Goal: Task Accomplishment & Management: Manage account settings

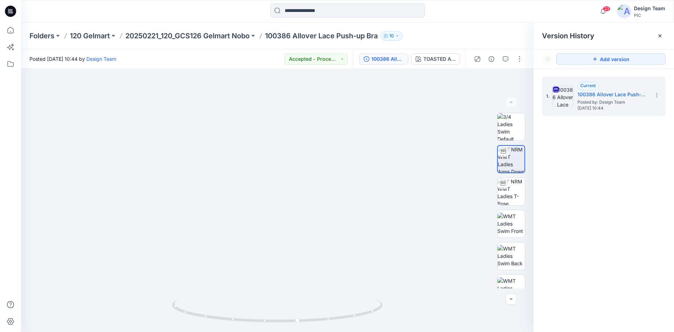
click at [441, 26] on div "Folders 120 Gelmart 20250221_120_GCS126 Gelmart Nobo 100386 Allover Lace Push-u…" at bounding box center [347, 35] width 653 height 27
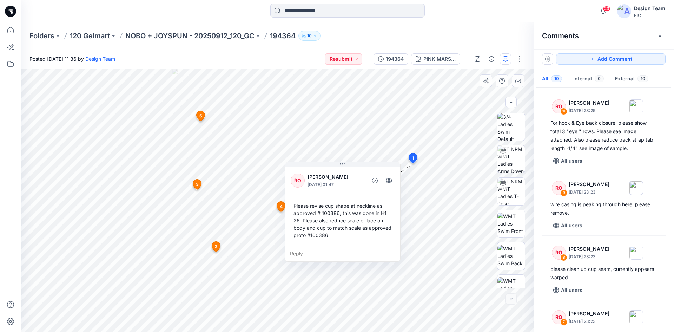
scroll to position [510, 0]
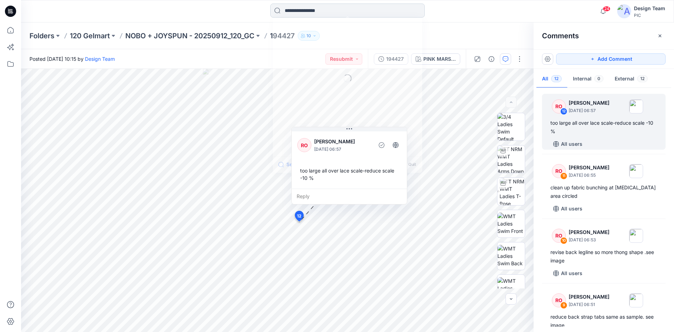
click at [315, 12] on input at bounding box center [347, 11] width 155 height 14
type input "******"
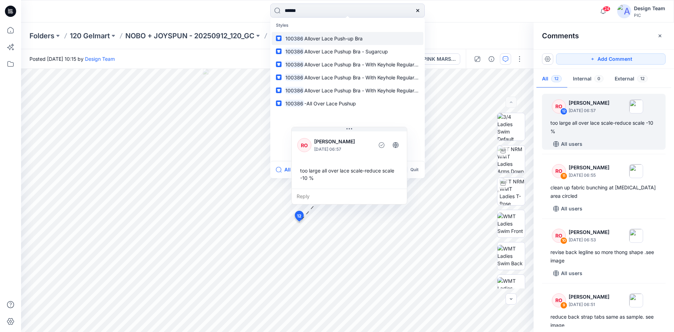
click at [320, 39] on span "Allover Lace Push-up Bra" at bounding box center [333, 38] width 58 height 6
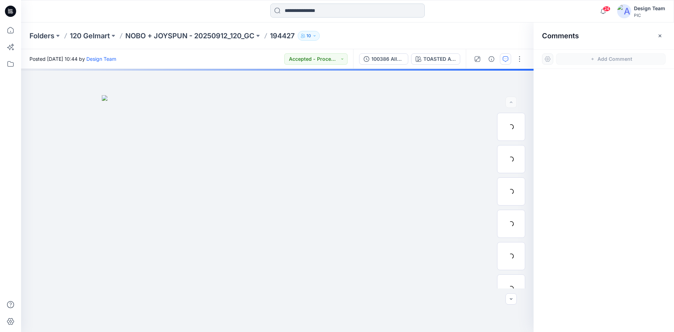
click at [347, 9] on input at bounding box center [347, 11] width 155 height 14
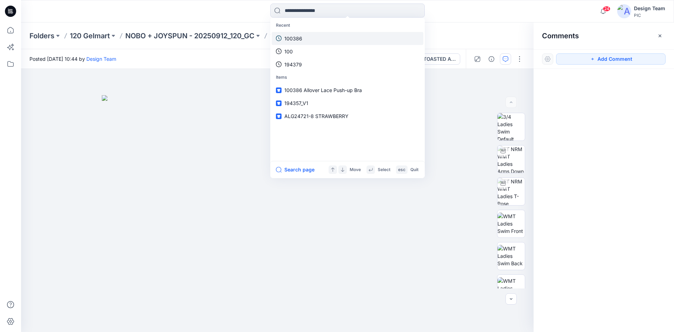
click at [299, 37] on p "100386" at bounding box center [293, 38] width 18 height 7
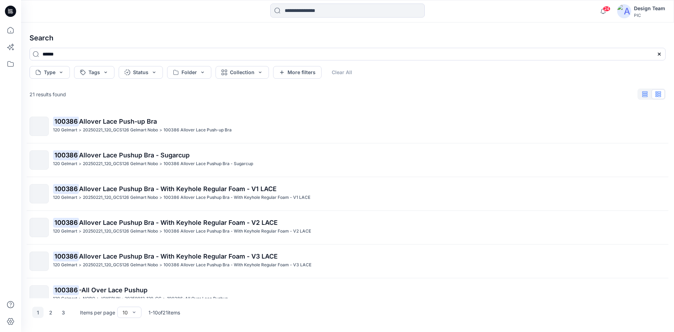
click at [644, 94] on icon "button" at bounding box center [645, 94] width 6 height 6
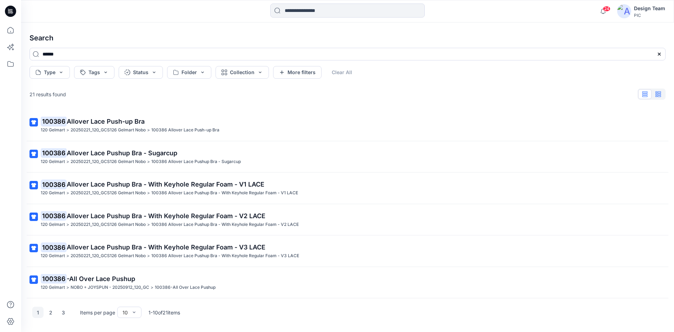
click at [660, 95] on icon "button" at bounding box center [659, 94] width 6 height 6
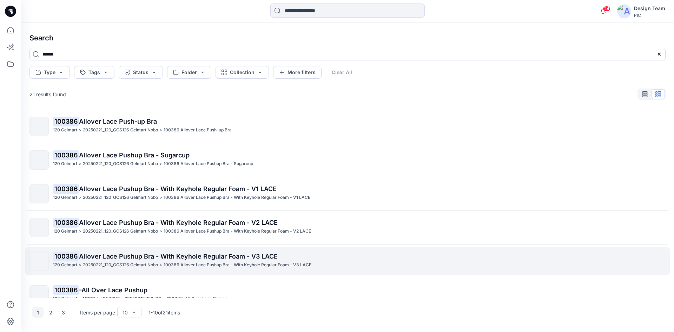
click at [189, 254] on span "Allover Lace Pushup Bra - With Keyhole Regular Foam - V3 LACE" at bounding box center [178, 256] width 199 height 7
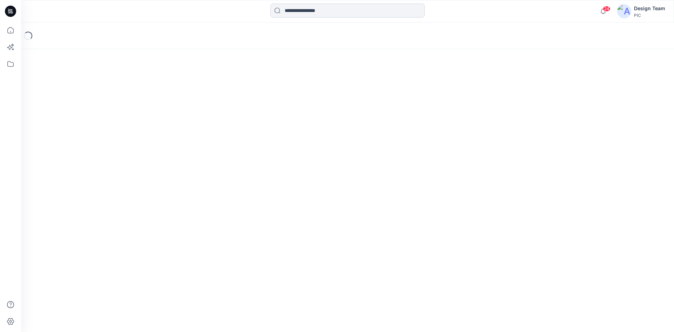
click at [309, 13] on input at bounding box center [347, 11] width 155 height 14
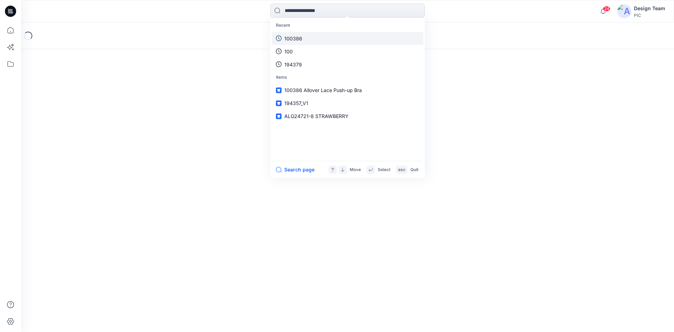
click at [310, 39] on link "100386" at bounding box center [348, 38] width 152 height 13
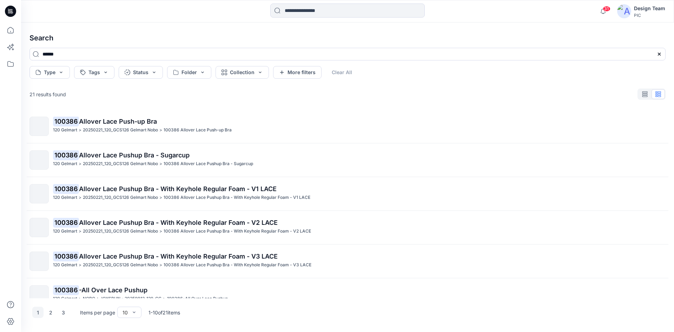
click at [12, 13] on icon at bounding box center [12, 12] width 2 height 0
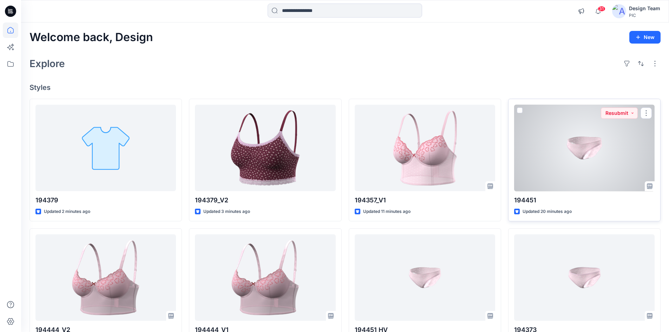
click at [590, 157] on div at bounding box center [584, 148] width 140 height 87
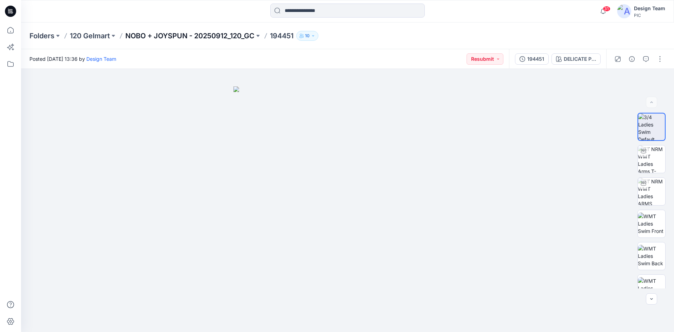
click at [186, 38] on p "NOBO + JOYSPUN - 20250912_120_GC" at bounding box center [189, 36] width 129 height 10
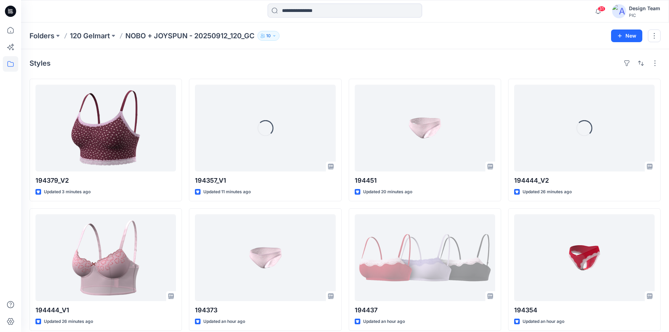
click at [7, 12] on icon at bounding box center [10, 11] width 11 height 11
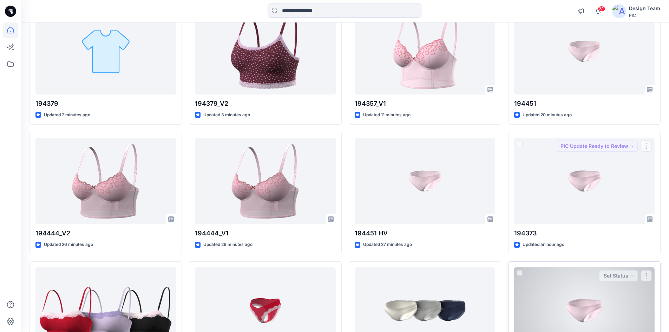
scroll to position [105, 0]
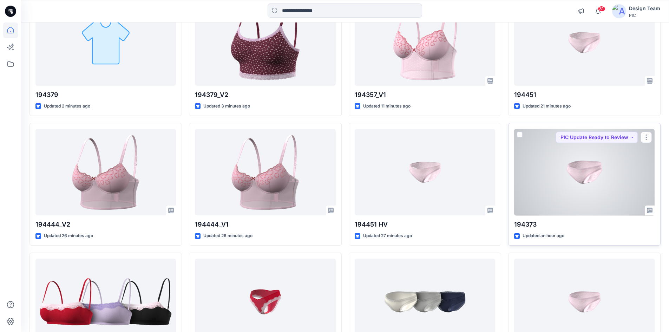
click at [553, 162] on div at bounding box center [584, 172] width 140 height 87
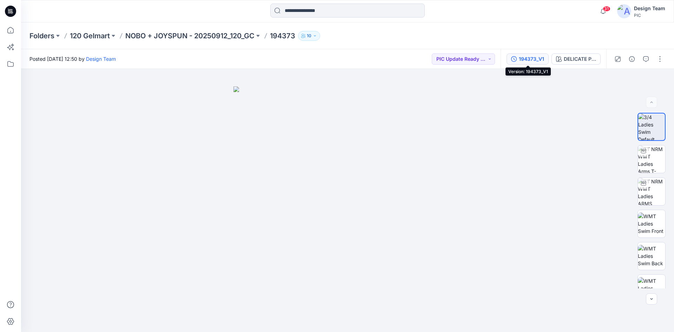
click at [537, 57] on div "194373_V1" at bounding box center [531, 59] width 25 height 8
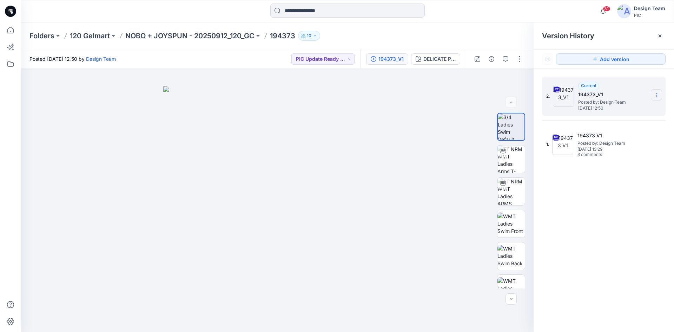
click at [659, 95] on icon at bounding box center [657, 95] width 6 height 6
click at [626, 109] on span "Download Source BW File" at bounding box center [621, 109] width 59 height 8
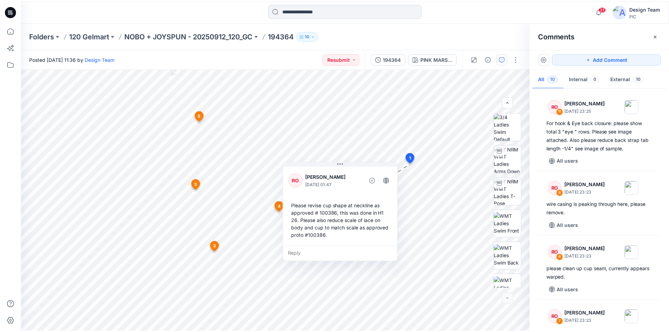
scroll to position [510, 0]
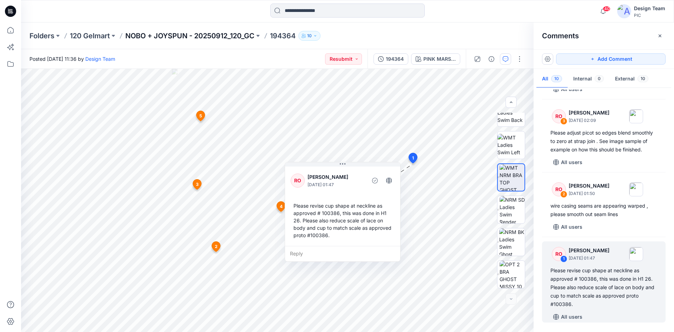
click at [202, 35] on p "NOBO + JOYSPUN - 20250912_120_GC" at bounding box center [189, 36] width 129 height 10
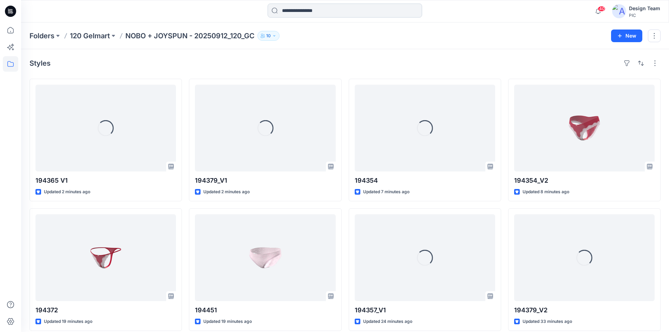
click at [313, 12] on input at bounding box center [345, 11] width 155 height 14
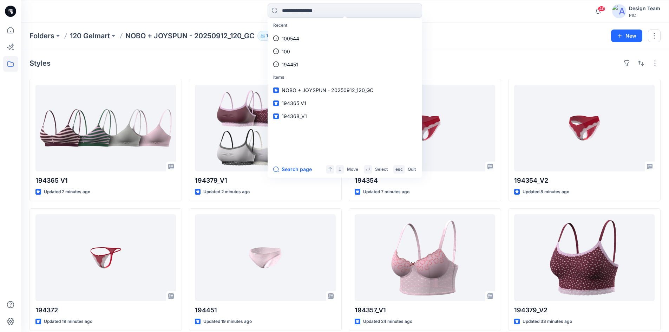
click at [510, 59] on div "Styles" at bounding box center [345, 63] width 631 height 11
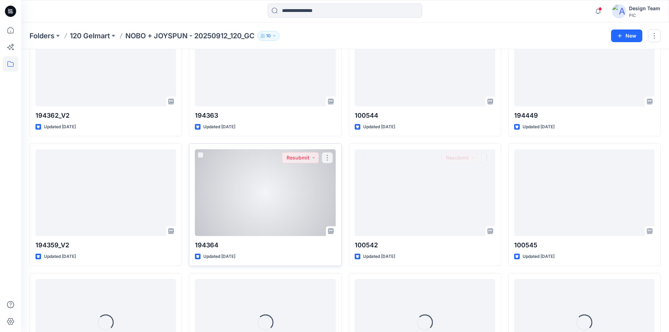
scroll to position [1364, 0]
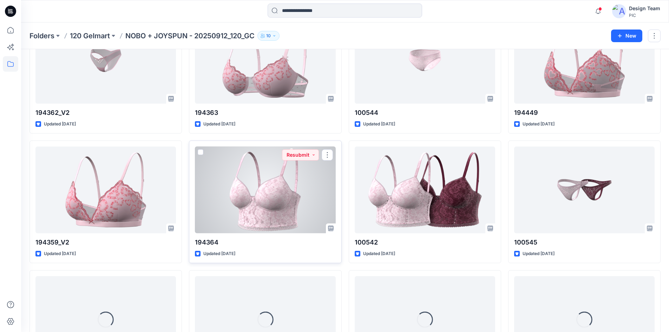
click at [254, 203] on div at bounding box center [265, 189] width 140 height 87
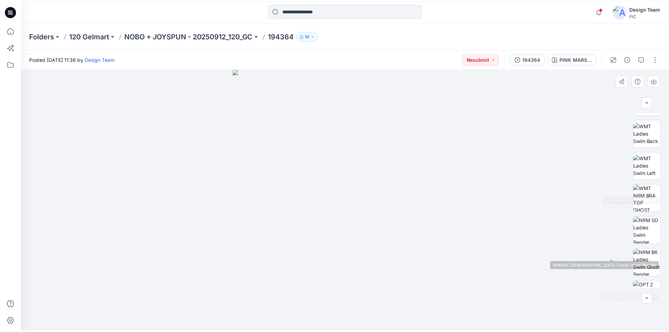
scroll to position [140, 0]
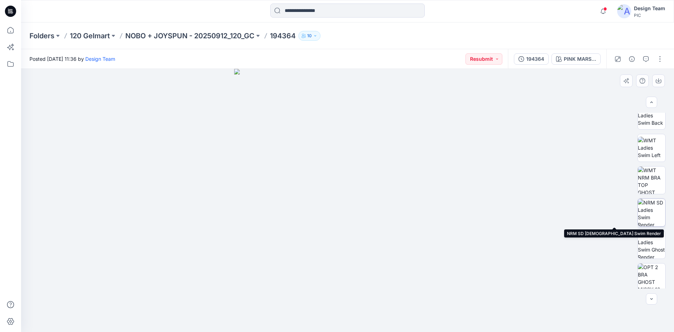
click at [648, 216] on img at bounding box center [651, 212] width 27 height 27
click at [167, 33] on p "NOBO + JOYSPUN - 20250912_120_GC" at bounding box center [189, 36] width 129 height 10
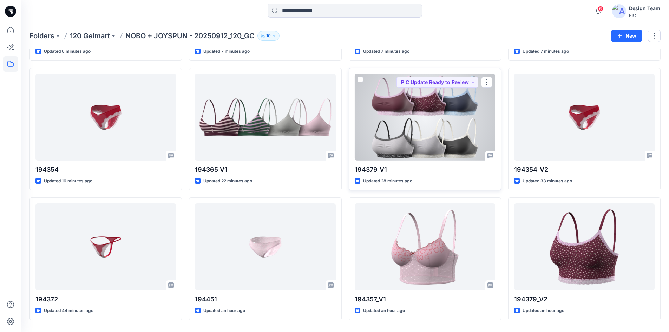
scroll to position [163, 0]
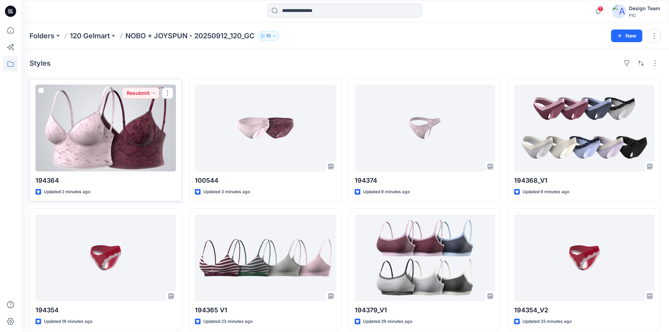
click at [146, 150] on div at bounding box center [105, 128] width 140 height 87
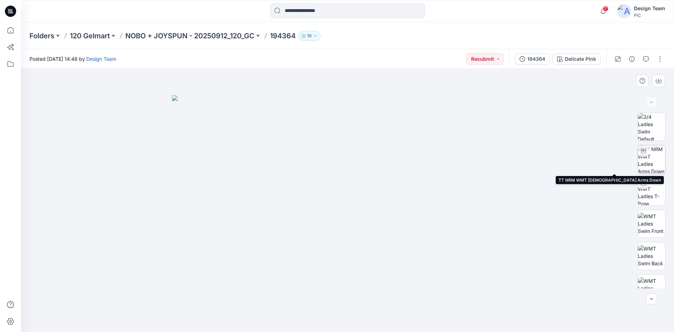
click at [644, 164] on img at bounding box center [651, 158] width 27 height 27
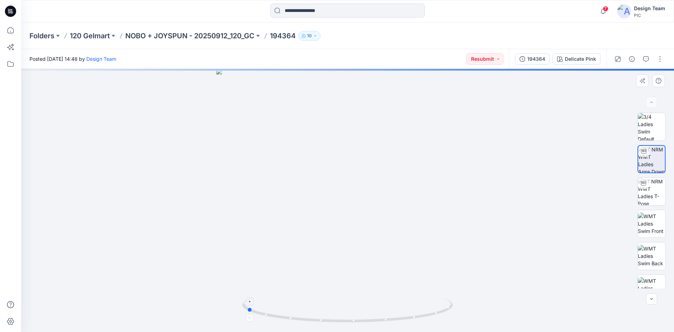
drag, startPoint x: 378, startPoint y: 322, endPoint x: 277, endPoint y: 310, distance: 101.8
click at [277, 310] on icon at bounding box center [348, 311] width 212 height 26
click at [648, 253] on img at bounding box center [651, 256] width 27 height 22
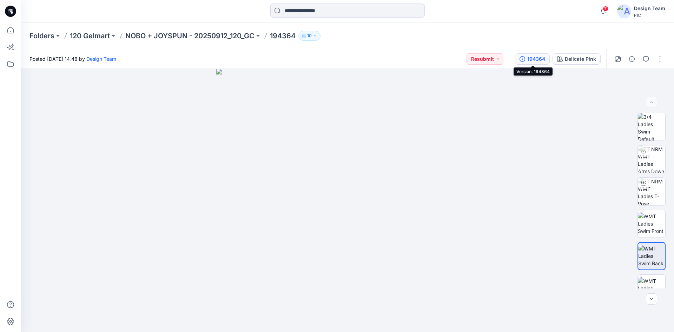
click at [532, 57] on div "194364" at bounding box center [537, 59] width 18 height 8
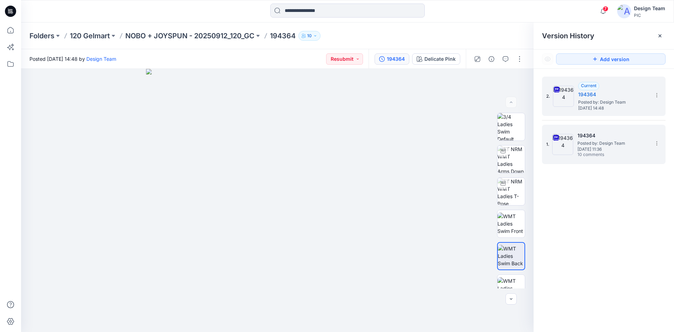
click at [627, 145] on span "Posted by: Design Team" at bounding box center [613, 143] width 70 height 7
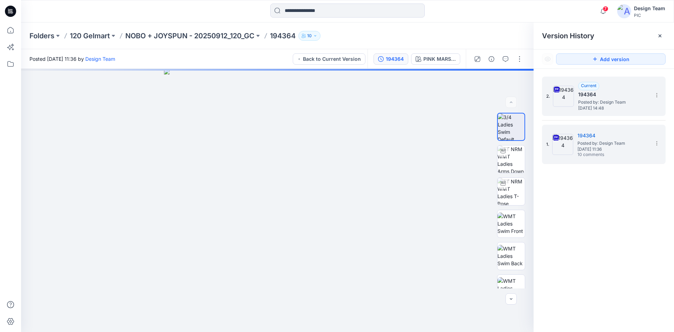
click at [664, 91] on div "2. Current 194364 Posted by: Design Team Thursday, October 02, 2025 14:48" at bounding box center [604, 96] width 124 height 39
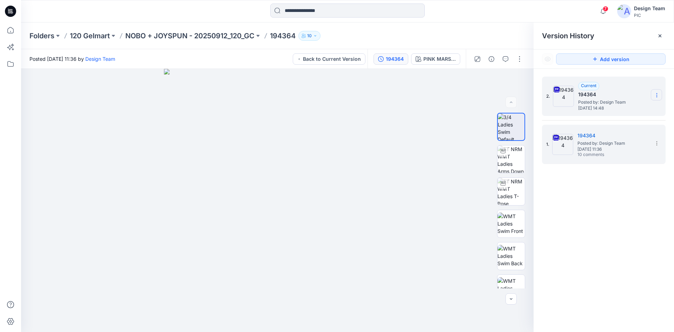
click at [659, 93] on icon at bounding box center [657, 95] width 6 height 6
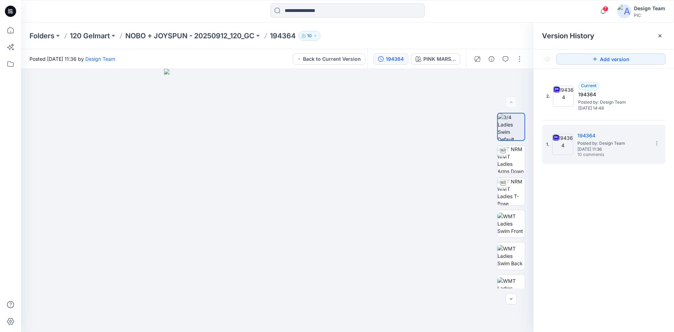
click at [592, 193] on div "2. Current 194364 Posted by: Design Team Thursday, October 02, 2025 14:48 1. 19…" at bounding box center [604, 205] width 140 height 273
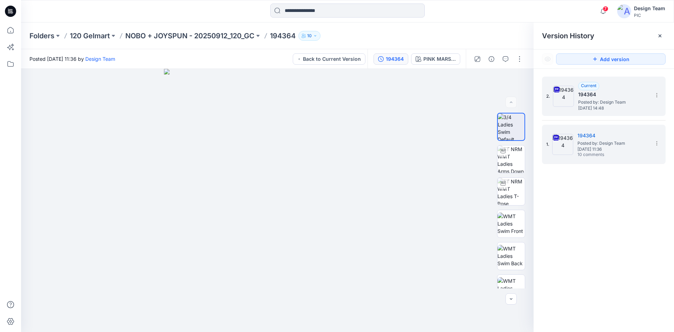
click at [624, 112] on div "2. Current 194364 Posted by: Design Team Thursday, October 02, 2025 14:48" at bounding box center [598, 96] width 105 height 34
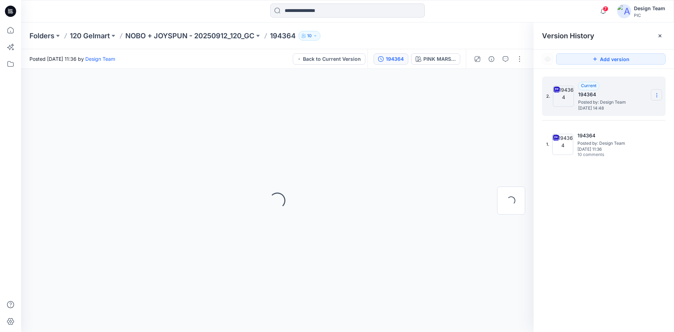
drag, startPoint x: 657, startPoint y: 92, endPoint x: 654, endPoint y: 94, distance: 4.3
click at [657, 92] on section at bounding box center [656, 94] width 11 height 11
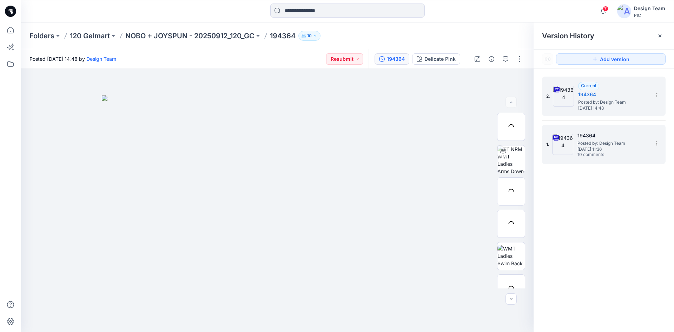
click at [625, 152] on span "10 comments" at bounding box center [602, 155] width 49 height 6
click at [622, 103] on span "Posted by: Design Team" at bounding box center [613, 102] width 70 height 7
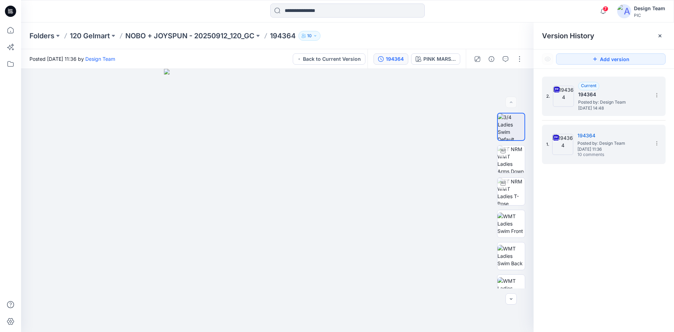
click at [603, 93] on h5 "194364" at bounding box center [613, 94] width 70 height 8
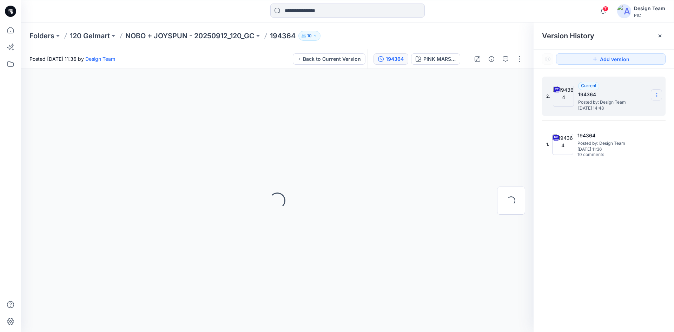
click at [657, 97] on icon at bounding box center [657, 97] width 0 height 0
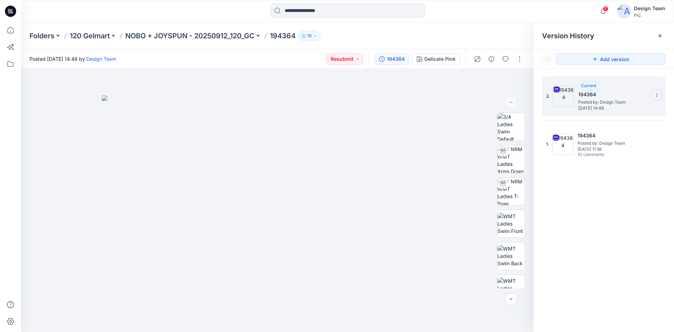
click at [660, 99] on section at bounding box center [656, 94] width 11 height 11
click at [611, 152] on span "Delete Version" at bounding box center [608, 154] width 33 height 8
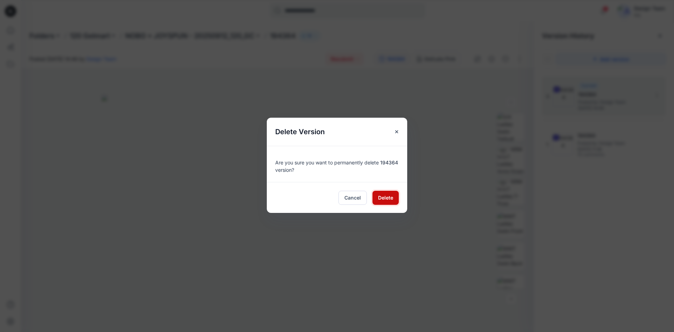
click at [385, 196] on span "Delete" at bounding box center [385, 197] width 15 height 7
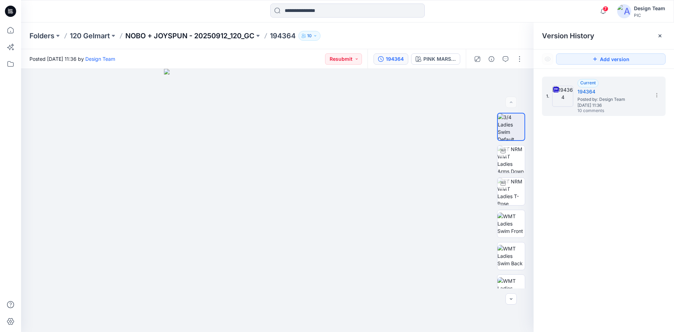
click at [151, 34] on p "NOBO + JOYSPUN - 20250912_120_GC" at bounding box center [189, 36] width 129 height 10
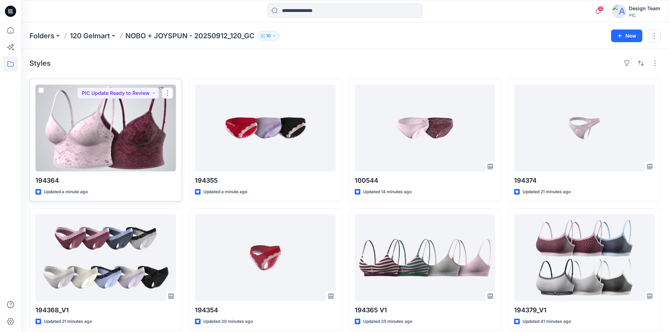
click at [109, 141] on div at bounding box center [105, 128] width 140 height 87
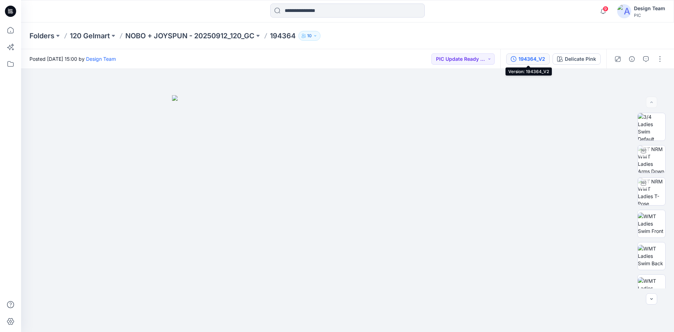
click at [526, 56] on div "194364_V2" at bounding box center [532, 59] width 27 height 8
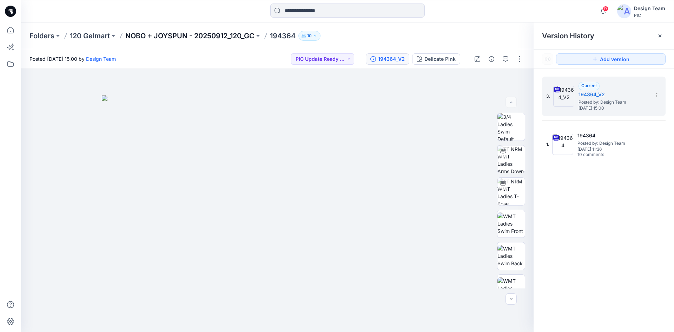
click at [167, 37] on p "NOBO + JOYSPUN - 20250912_120_GC" at bounding box center [189, 36] width 129 height 10
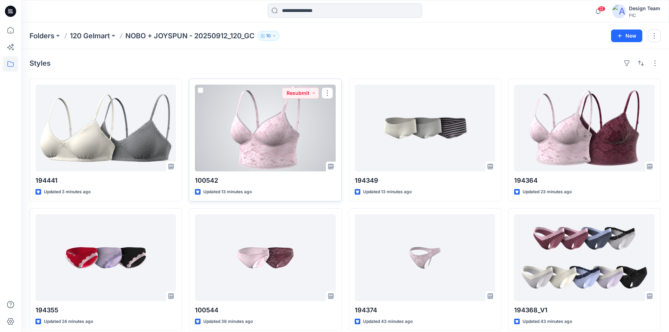
click at [264, 132] on div at bounding box center [265, 128] width 140 height 87
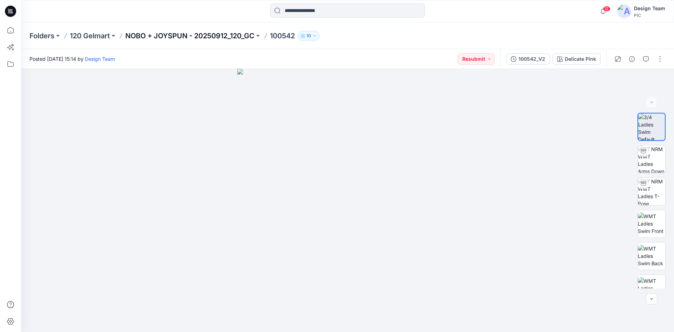
click at [224, 34] on p "NOBO + JOYSPUN - 20250912_120_GC" at bounding box center [189, 36] width 129 height 10
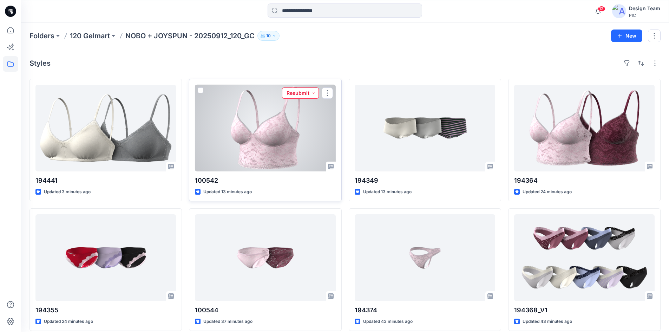
click at [312, 94] on button "Resubmit" at bounding box center [300, 92] width 37 height 11
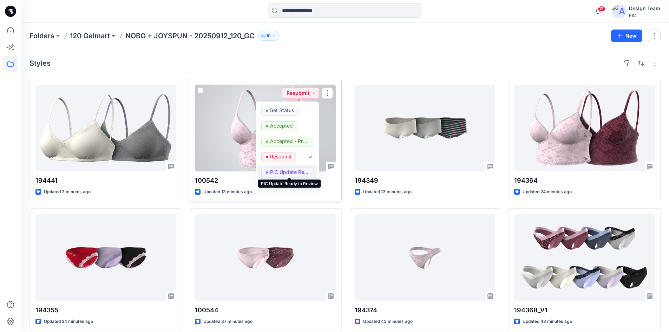
click at [286, 171] on p "PIC Update Ready to Review" at bounding box center [289, 172] width 39 height 9
